Goal: Transaction & Acquisition: Subscribe to service/newsletter

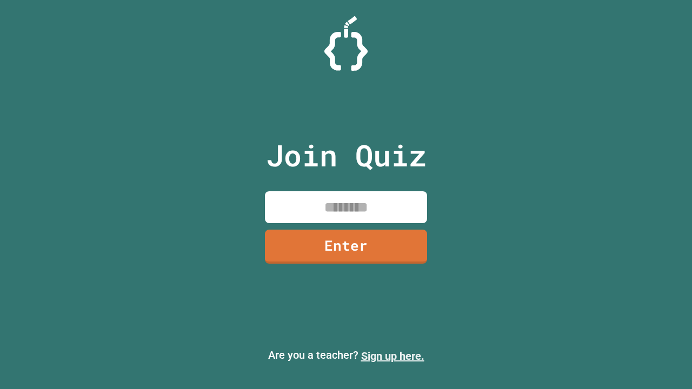
click at [392, 356] on link "Sign up here." at bounding box center [392, 356] width 63 height 13
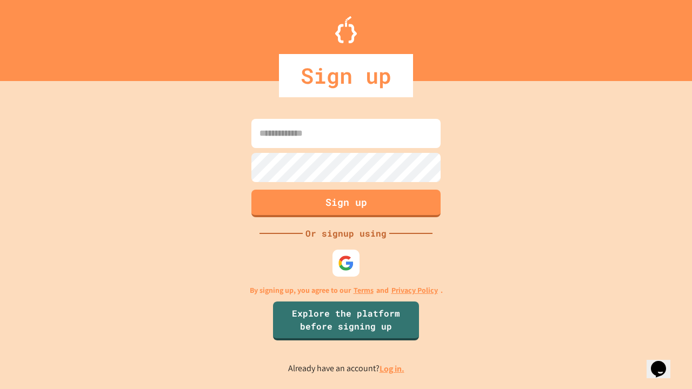
click at [392, 369] on link "Log in." at bounding box center [391, 368] width 25 height 11
